Goal: Information Seeking & Learning: Compare options

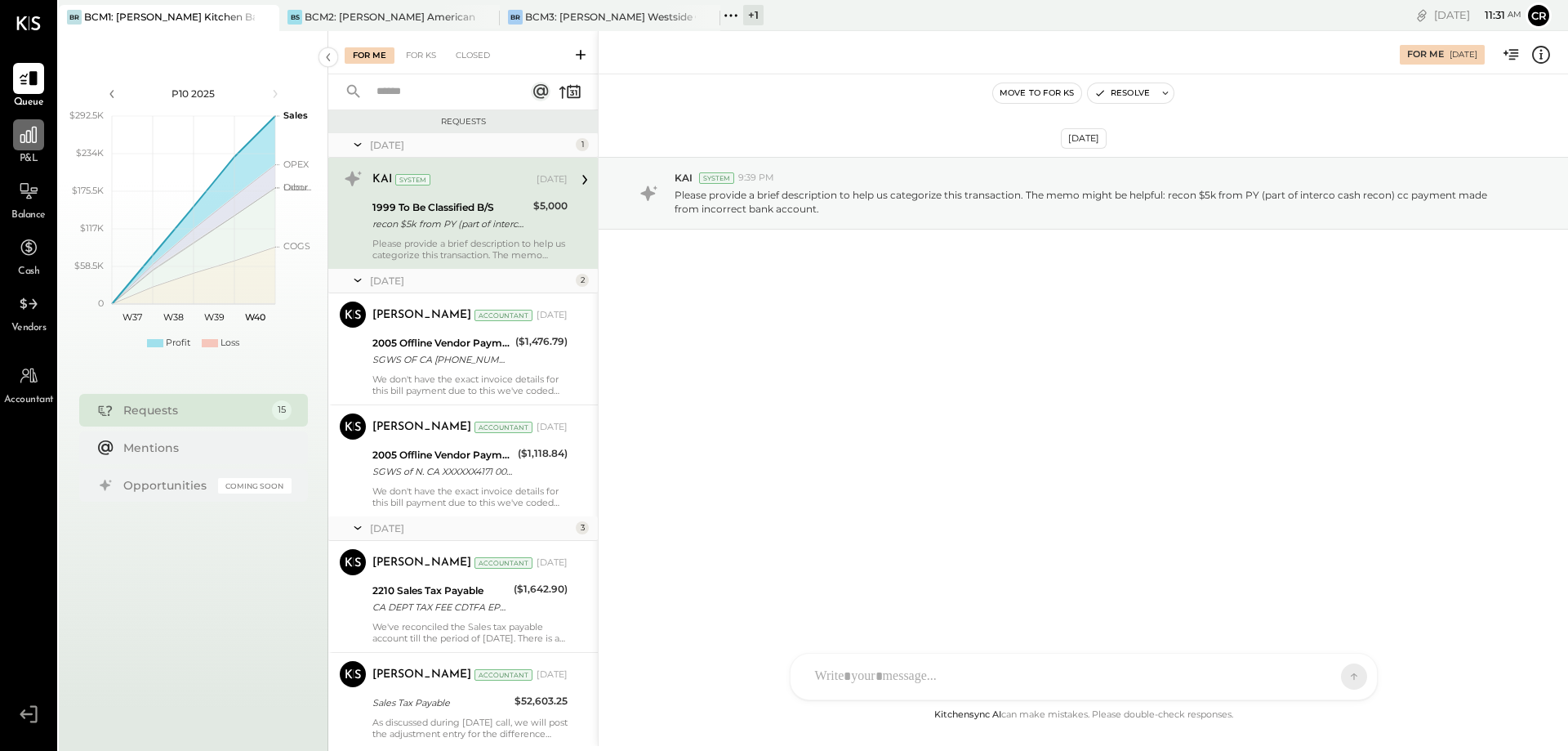
click at [27, 149] on div at bounding box center [28, 135] width 31 height 31
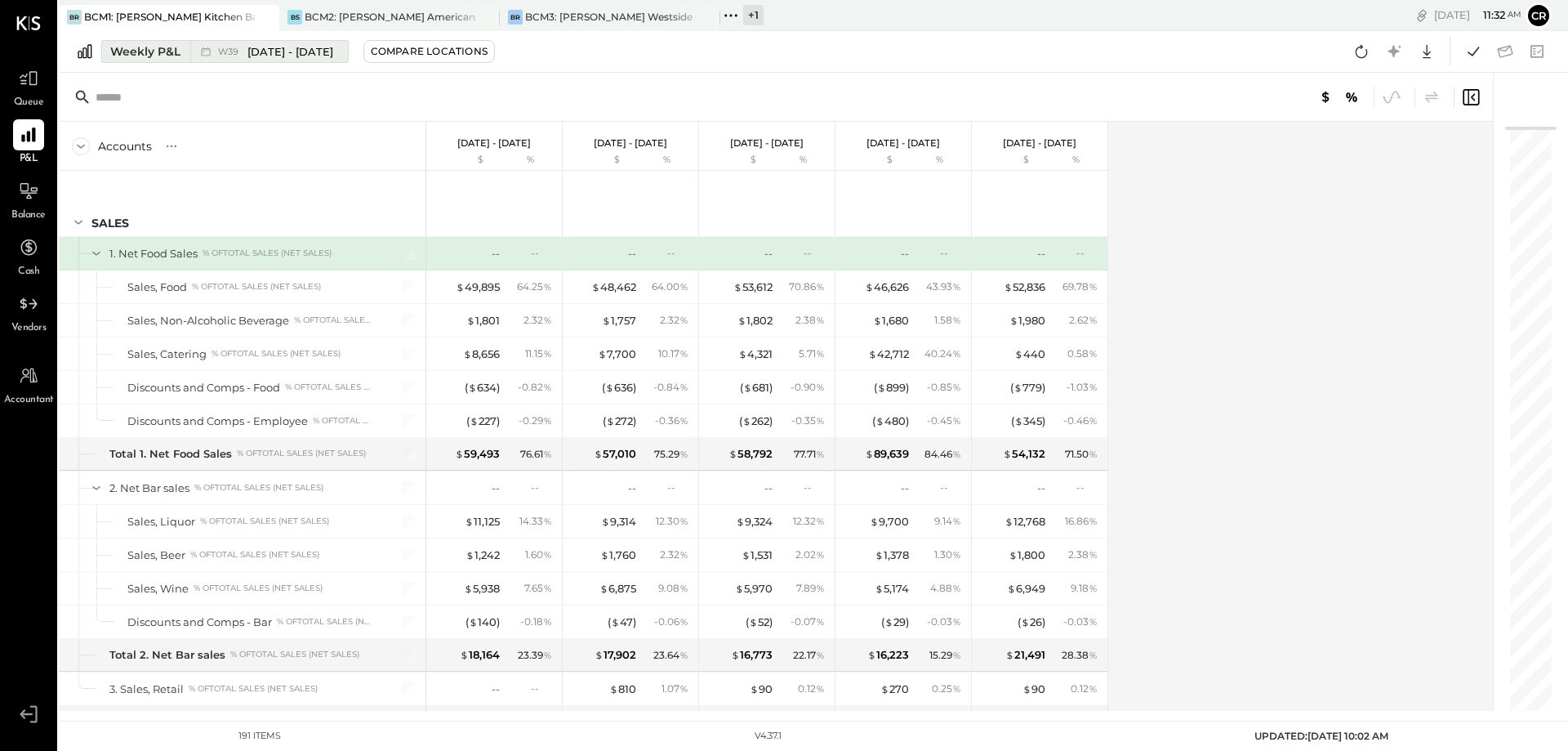
click at [160, 52] on div "Weekly P&L" at bounding box center [145, 51] width 70 height 16
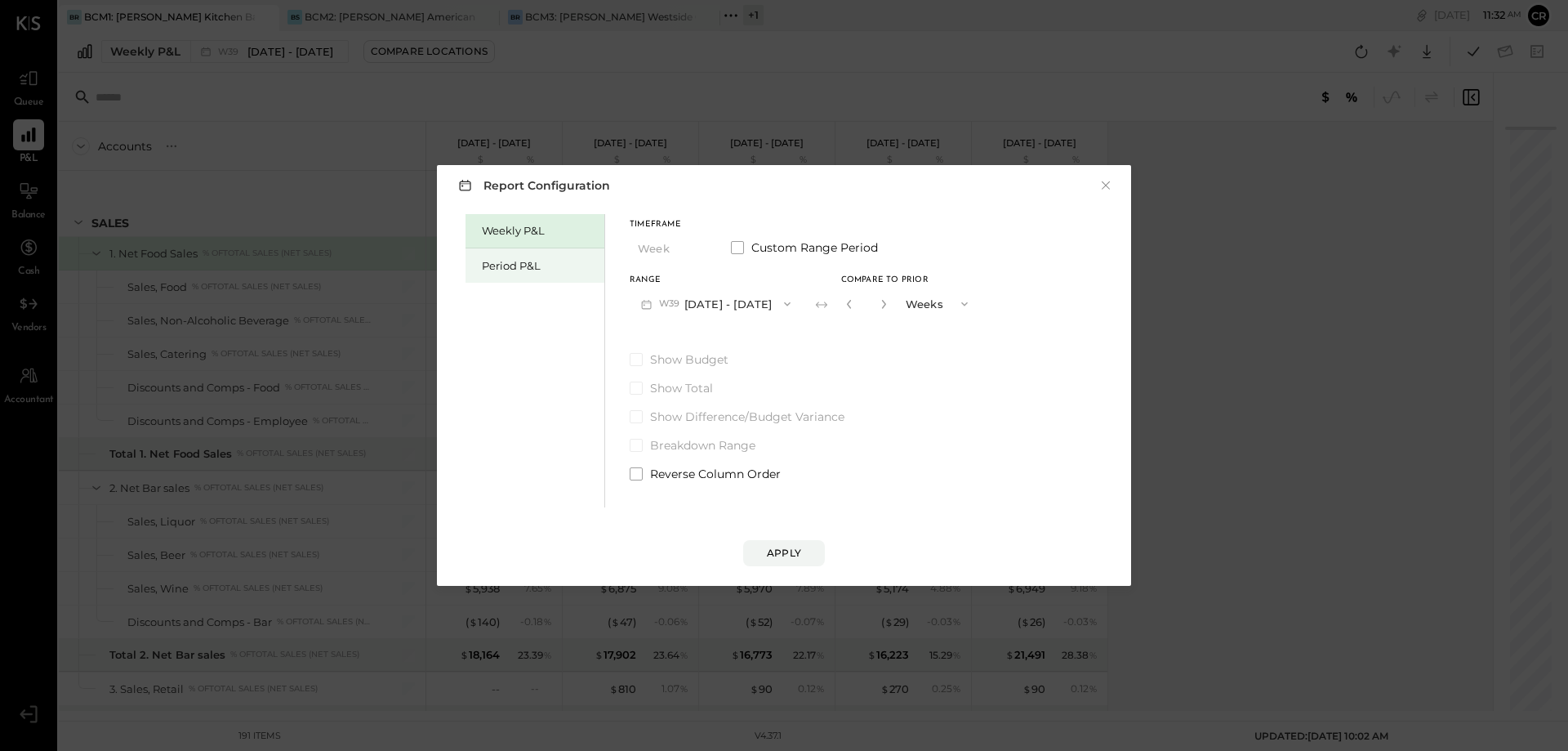
click at [512, 273] on div "Period P&L" at bounding box center [538, 266] width 114 height 15
click at [630, 357] on span at bounding box center [635, 359] width 13 height 13
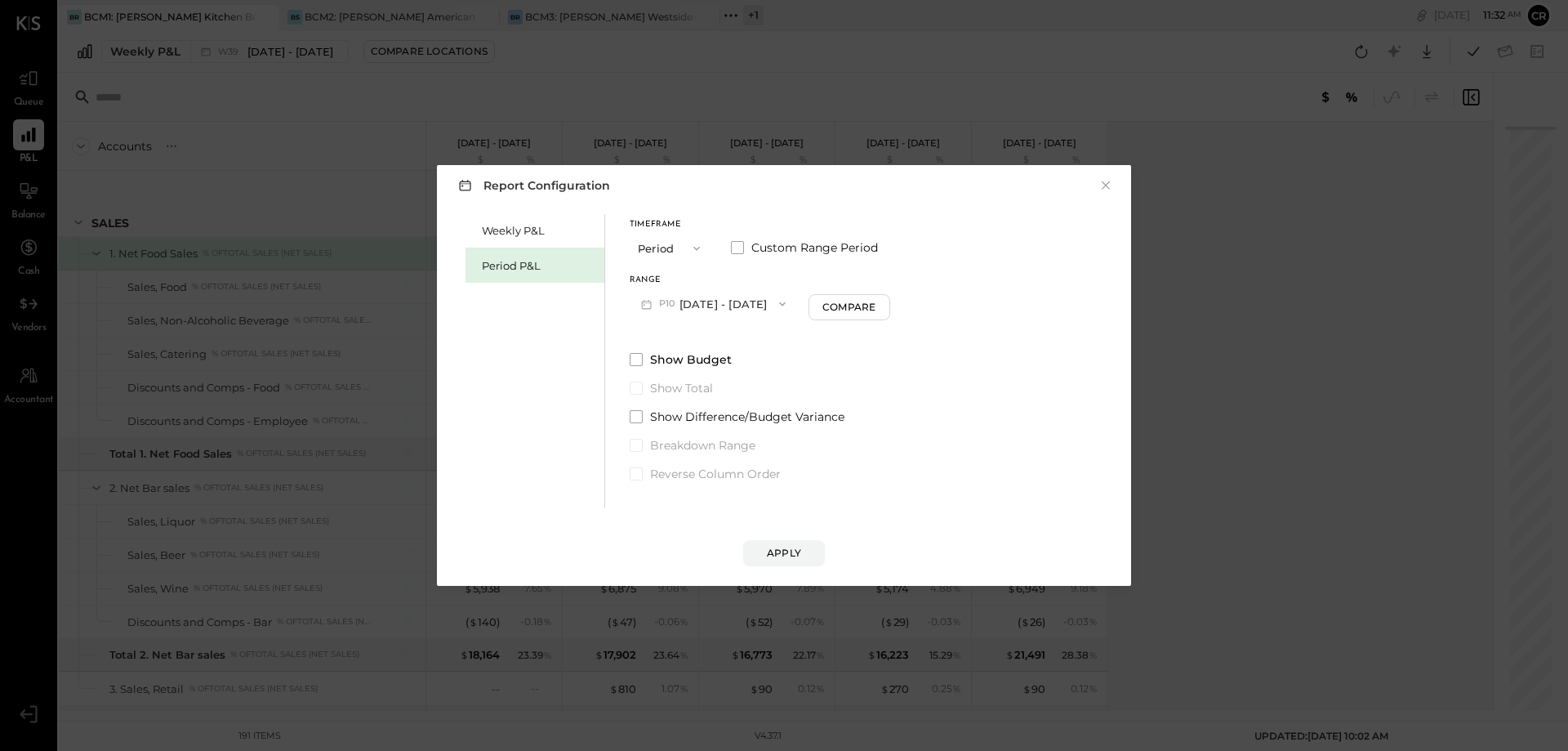
click at [785, 303] on icon "button" at bounding box center [783, 304] width 7 height 4
click at [773, 334] on div "P09 [DATE] - [DATE]" at bounding box center [723, 340] width 186 height 35
click at [876, 312] on div "Compare" at bounding box center [851, 306] width 53 height 14
click at [977, 344] on div "Timeframe Period Custom Range Period Range P09 [DATE] - [DATE] Compare to Prior…" at bounding box center [803, 348] width 347 height 268
click at [1109, 180] on button "×" at bounding box center [1105, 185] width 14 height 16
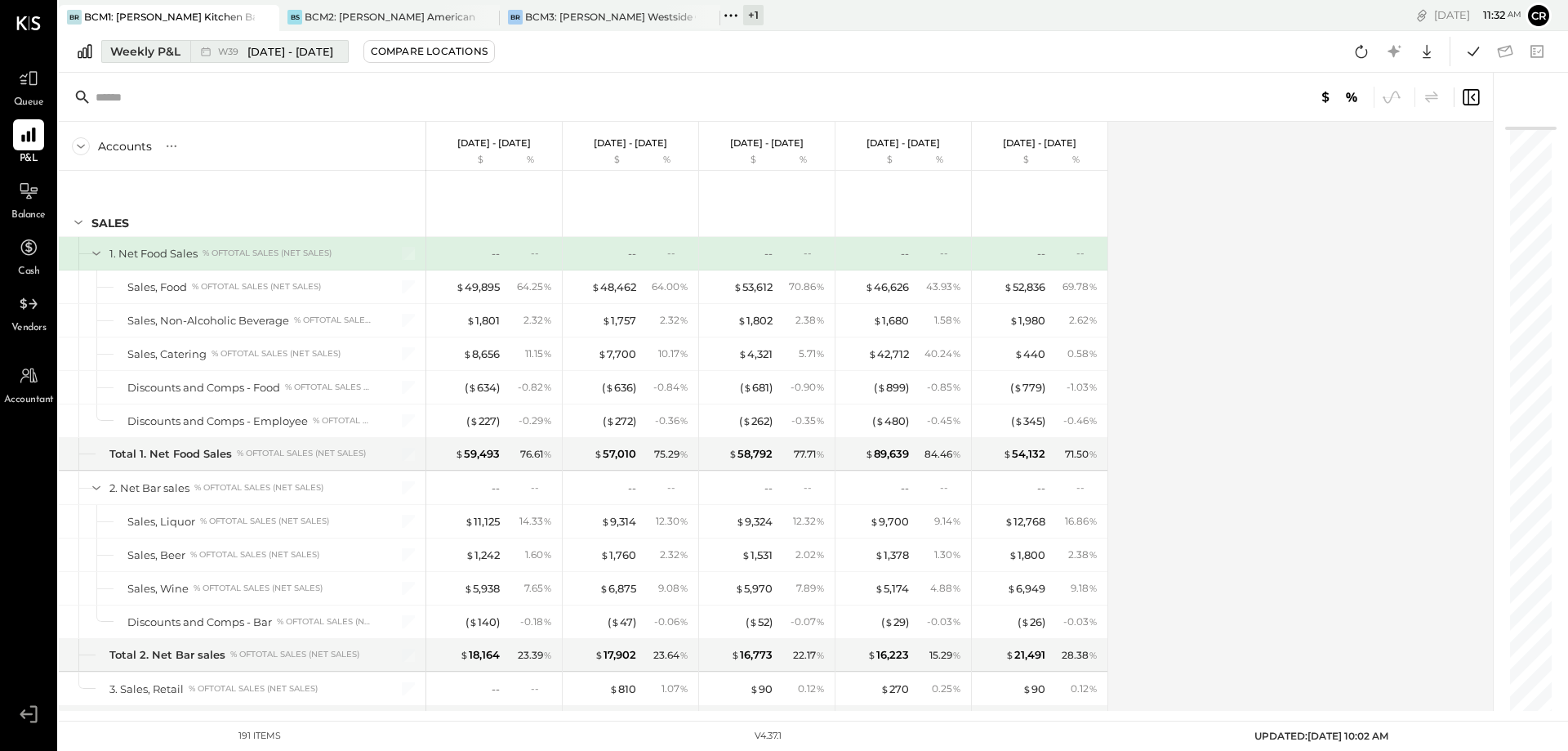
click at [169, 52] on div "Weekly P&L" at bounding box center [145, 51] width 70 height 16
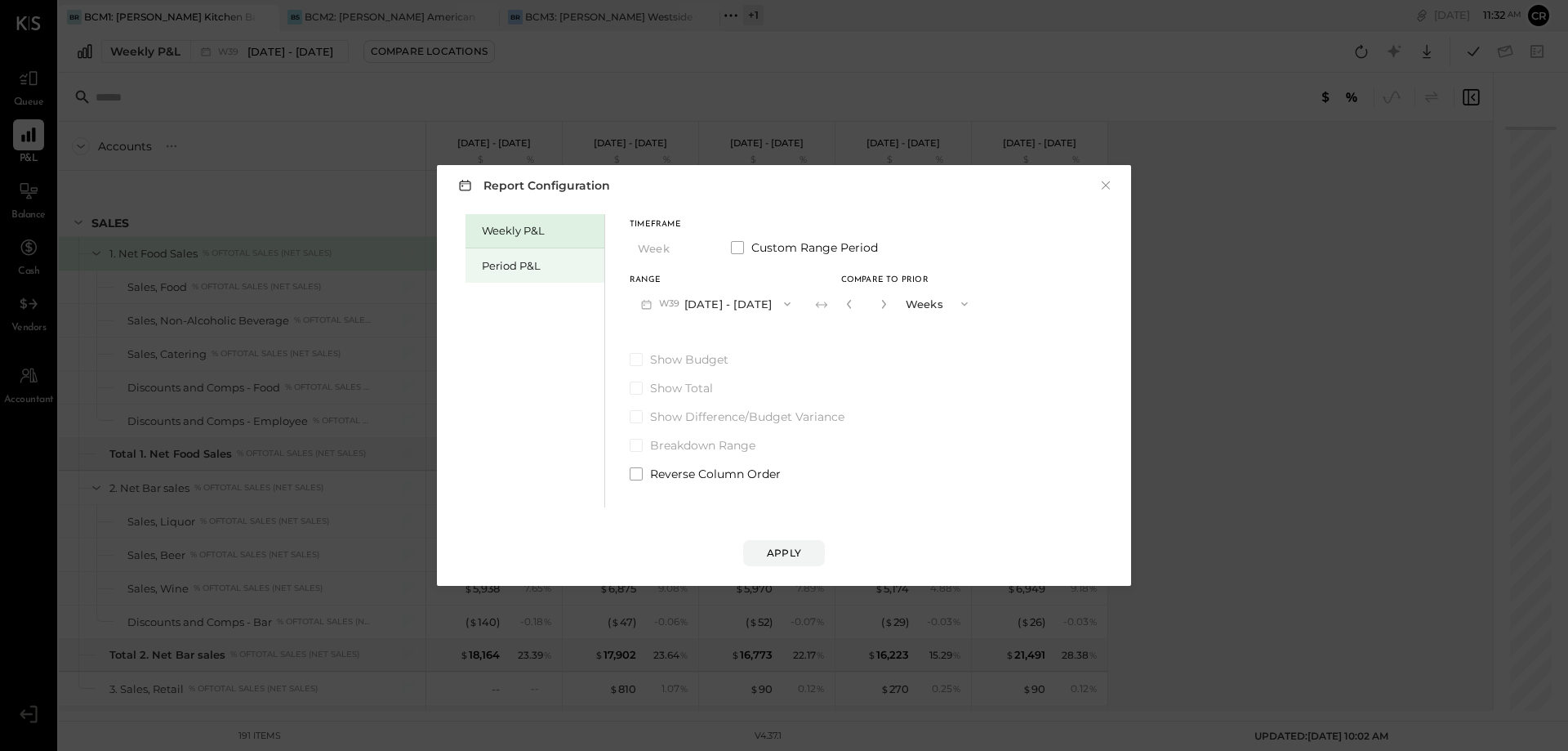
click at [514, 262] on div "Period P&L" at bounding box center [538, 266] width 114 height 15
click at [789, 304] on icon "button" at bounding box center [782, 303] width 13 height 13
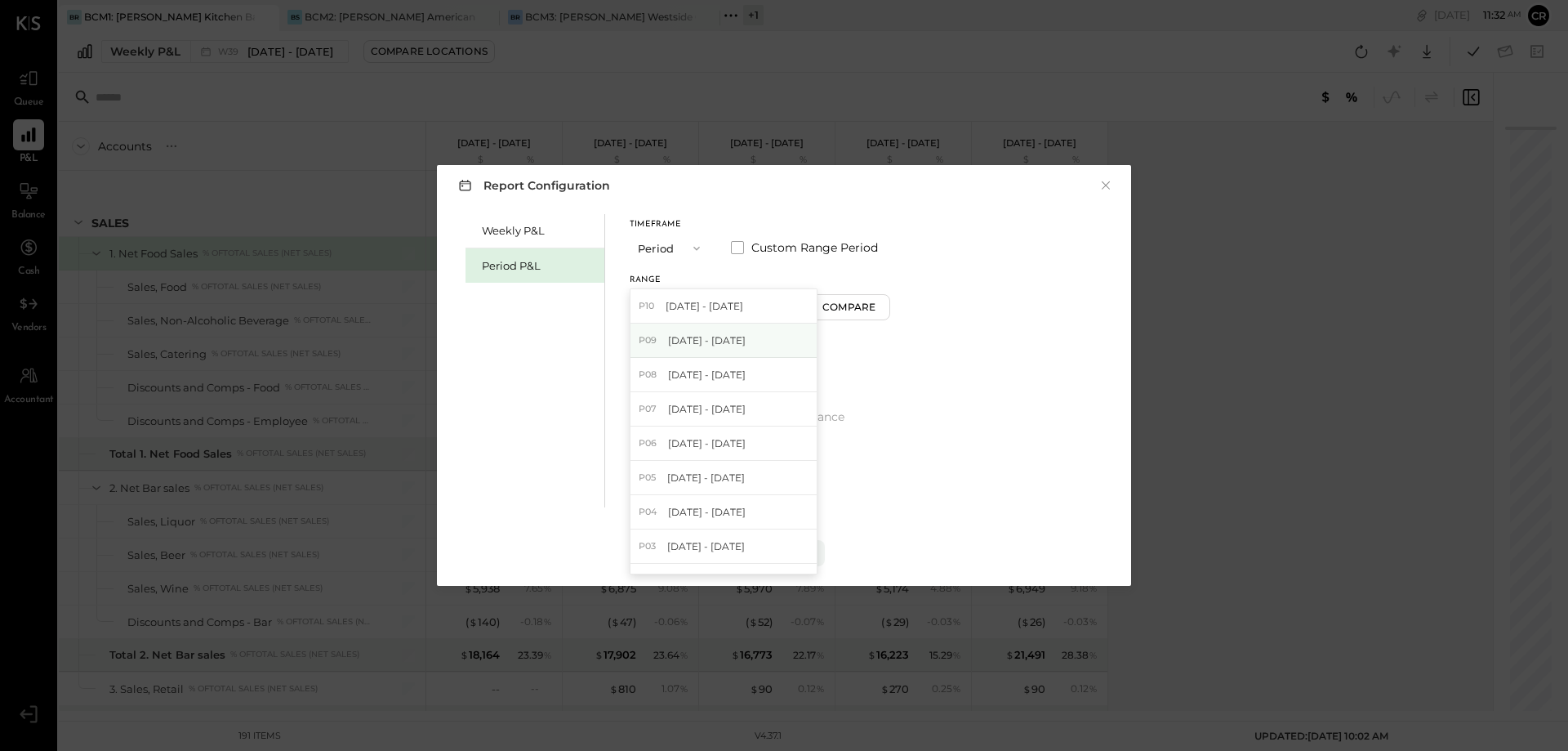
click at [745, 335] on span "[DATE] - [DATE]" at bounding box center [707, 340] width 78 height 14
click at [636, 357] on span at bounding box center [635, 359] width 13 height 13
click at [789, 555] on div "Apply" at bounding box center [784, 553] width 35 height 14
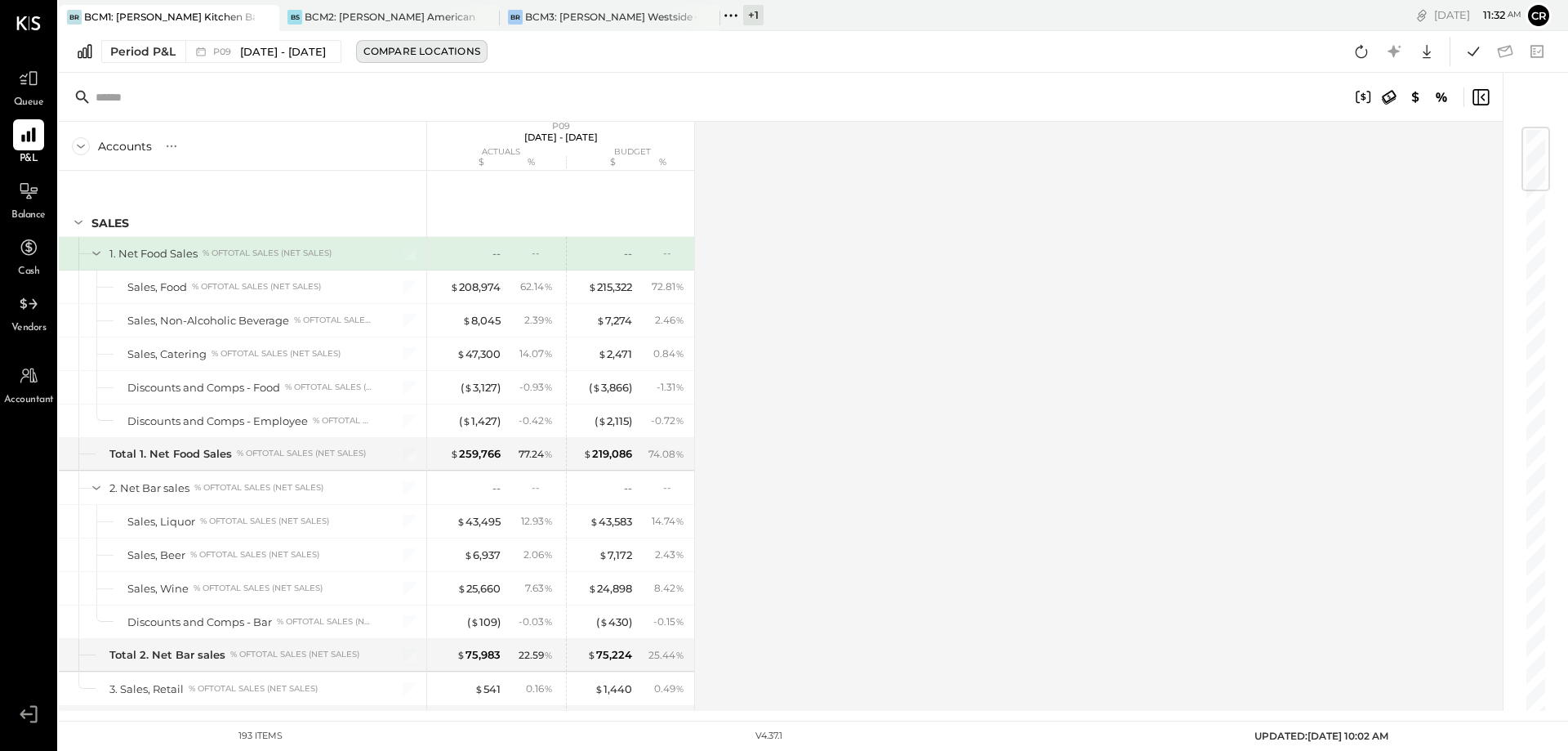
click at [454, 46] on div "Compare Locations" at bounding box center [421, 51] width 117 height 14
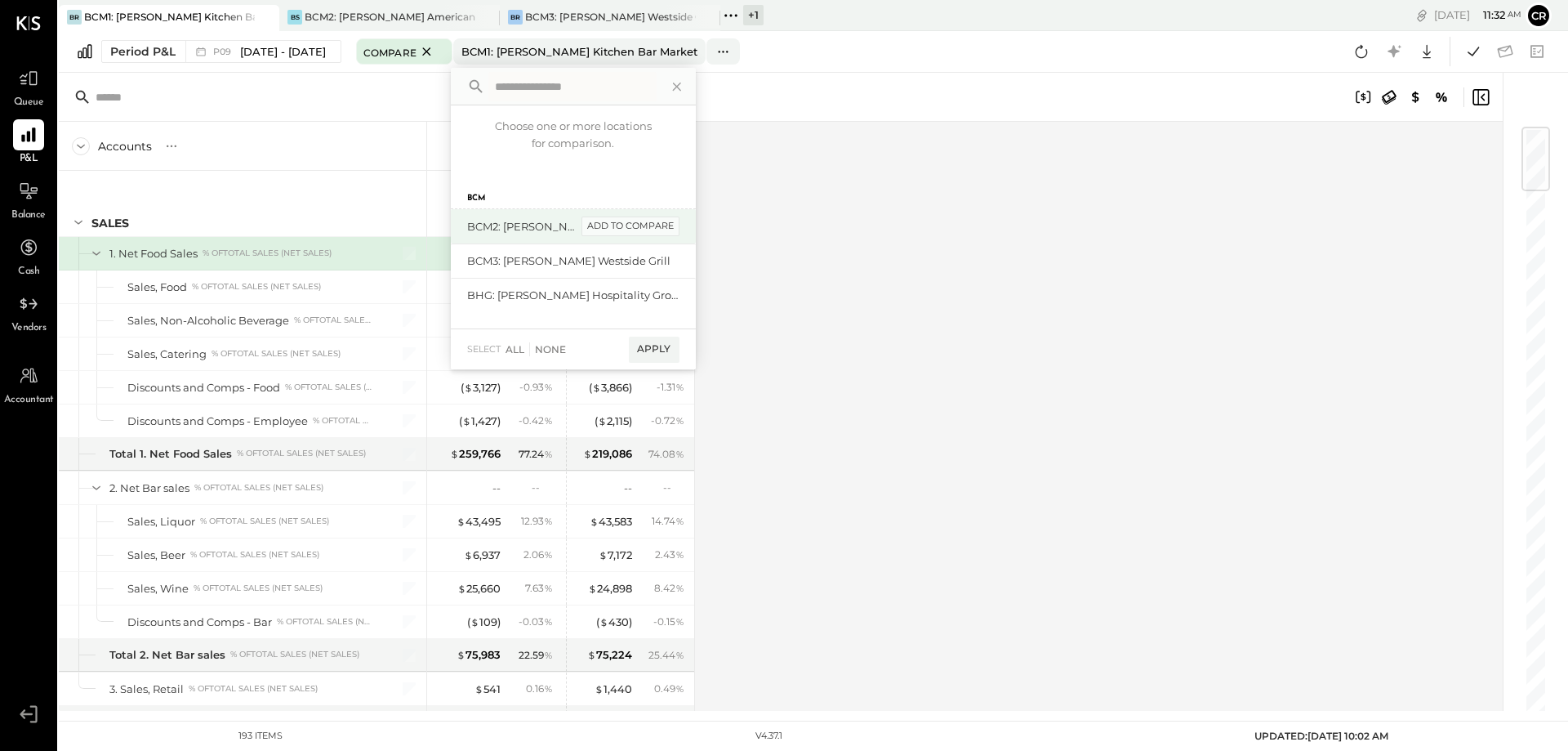
click at [661, 226] on div "add to compare" at bounding box center [630, 226] width 98 height 19
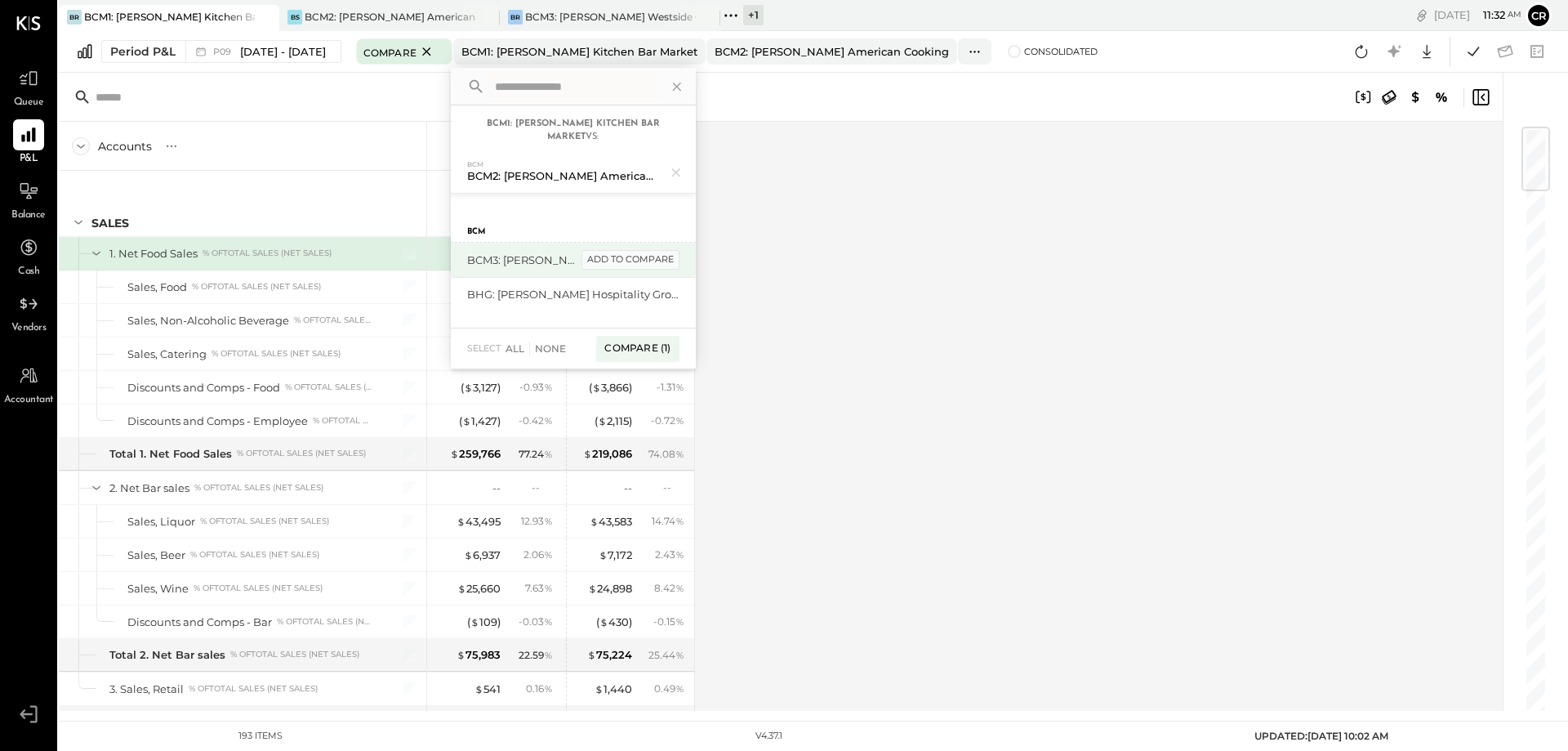
click at [656, 257] on div "add to compare" at bounding box center [630, 259] width 98 height 19
click at [656, 351] on div "Compare (2)" at bounding box center [636, 355] width 85 height 26
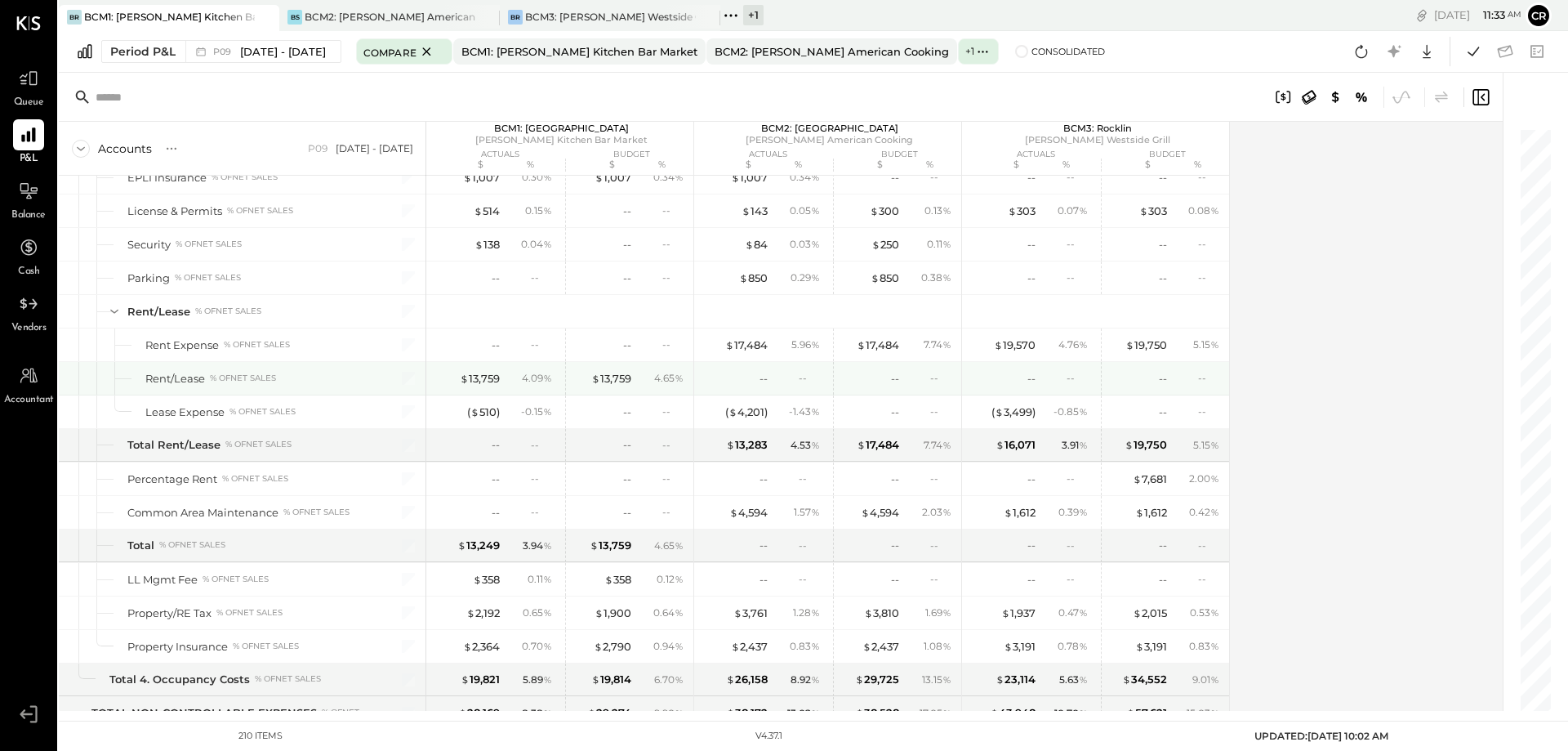
scroll to position [5720, 0]
